Goal: Task Accomplishment & Management: Manage account settings

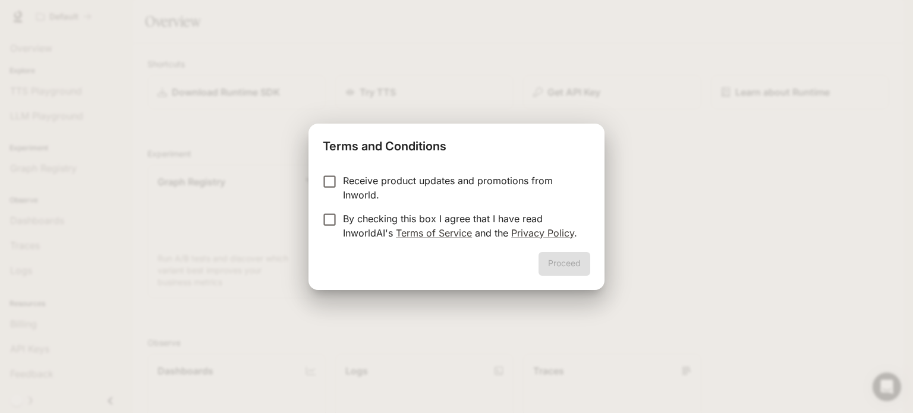
click at [359, 217] on p "By checking this box I agree that I have read InworldAI's Terms of Service and …" at bounding box center [462, 226] width 238 height 29
click at [565, 256] on button "Proceed" at bounding box center [564, 264] width 52 height 24
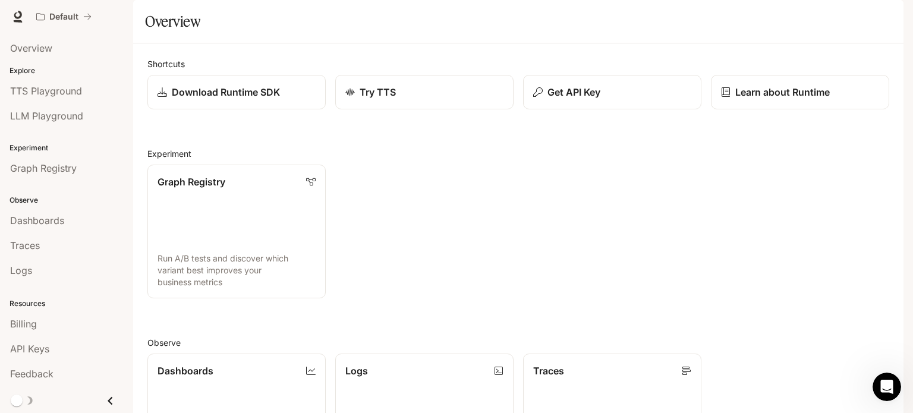
scroll to position [315, 0]
click at [888, 12] on img "button" at bounding box center [886, 16] width 17 height 17
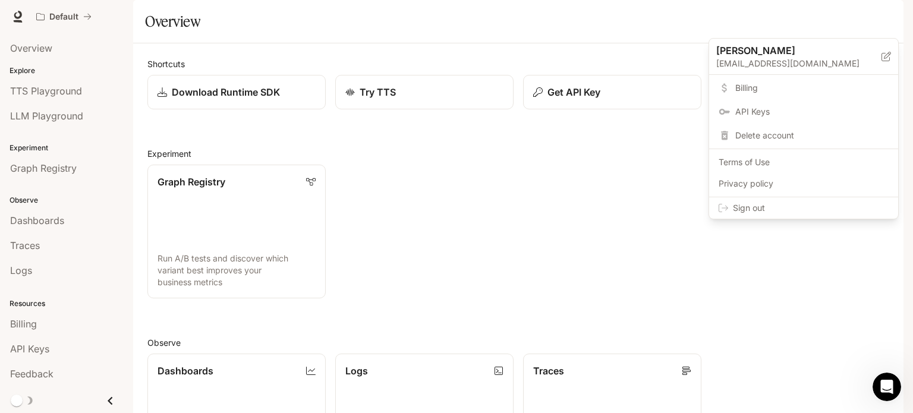
click at [55, 165] on div at bounding box center [456, 206] width 913 height 413
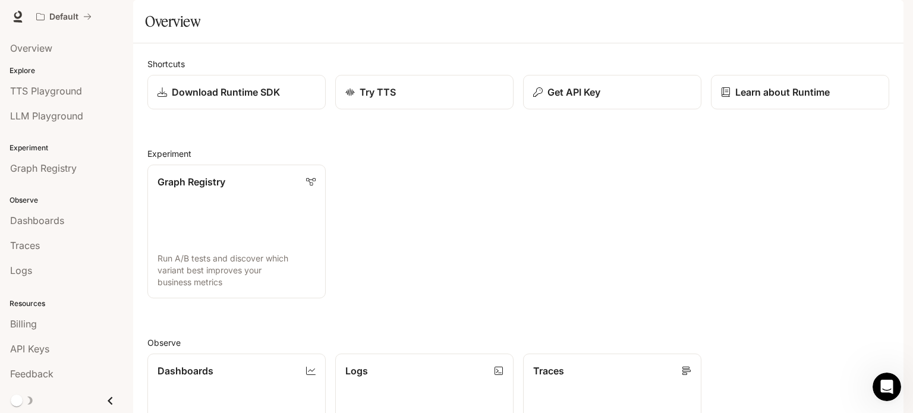
click at [55, 165] on span "Graph Registry" at bounding box center [43, 168] width 67 height 14
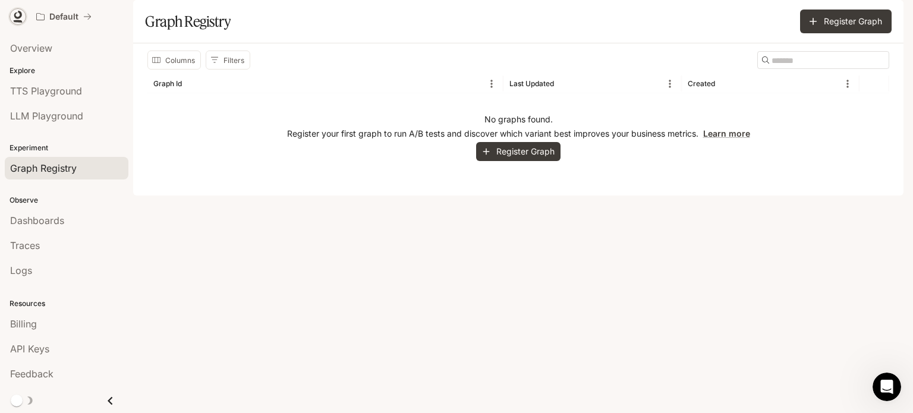
click at [15, 18] on icon at bounding box center [18, 15] width 8 height 8
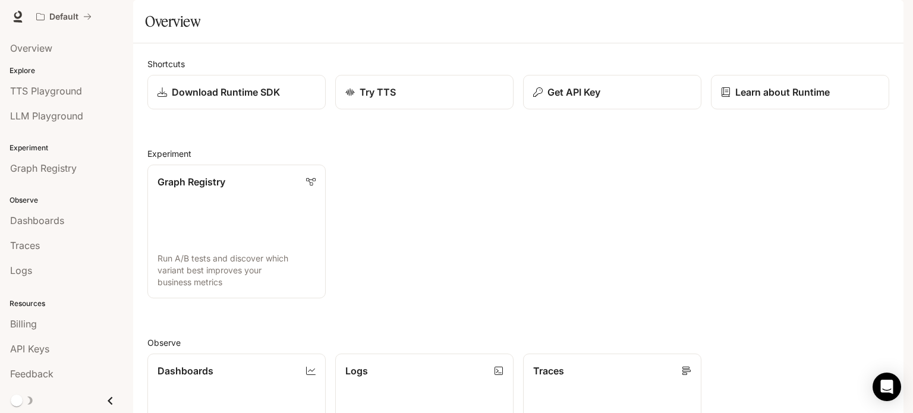
click at [887, 17] on img "button" at bounding box center [886, 16] width 17 height 17
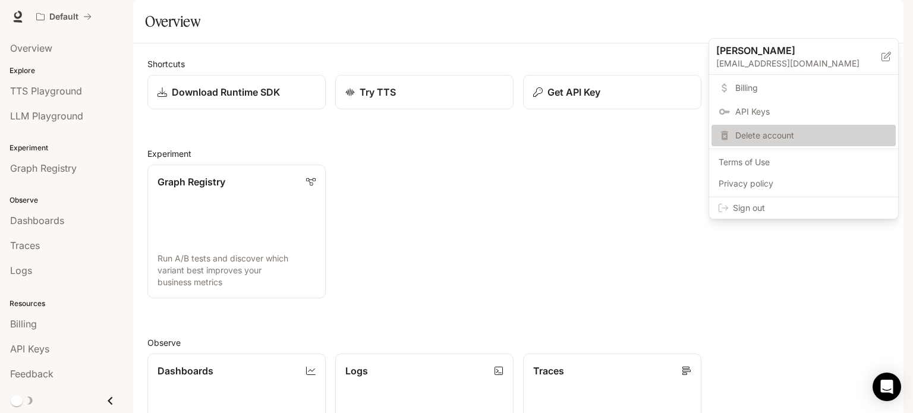
click at [776, 134] on span "Delete account" at bounding box center [811, 136] width 153 height 12
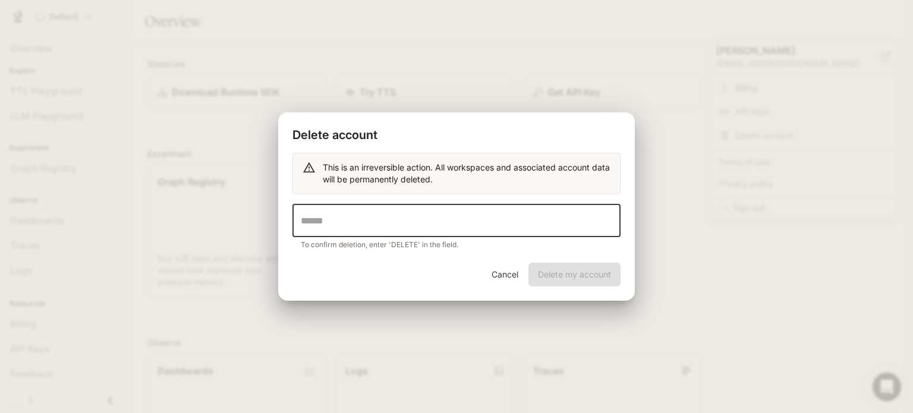
click at [495, 218] on input "text" at bounding box center [456, 220] width 328 height 33
type input "******"
click at [597, 273] on button "Delete my account" at bounding box center [574, 275] width 92 height 24
